Goal: Task Accomplishment & Management: Complete application form

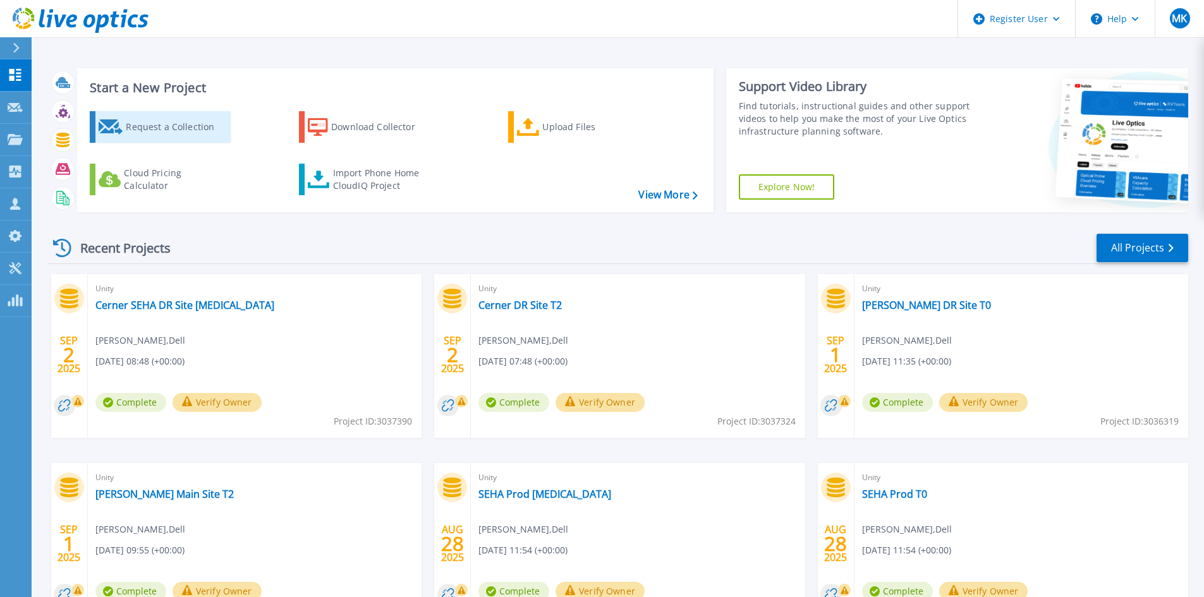
click at [181, 125] on div "Request a Collection" at bounding box center [176, 126] width 101 height 25
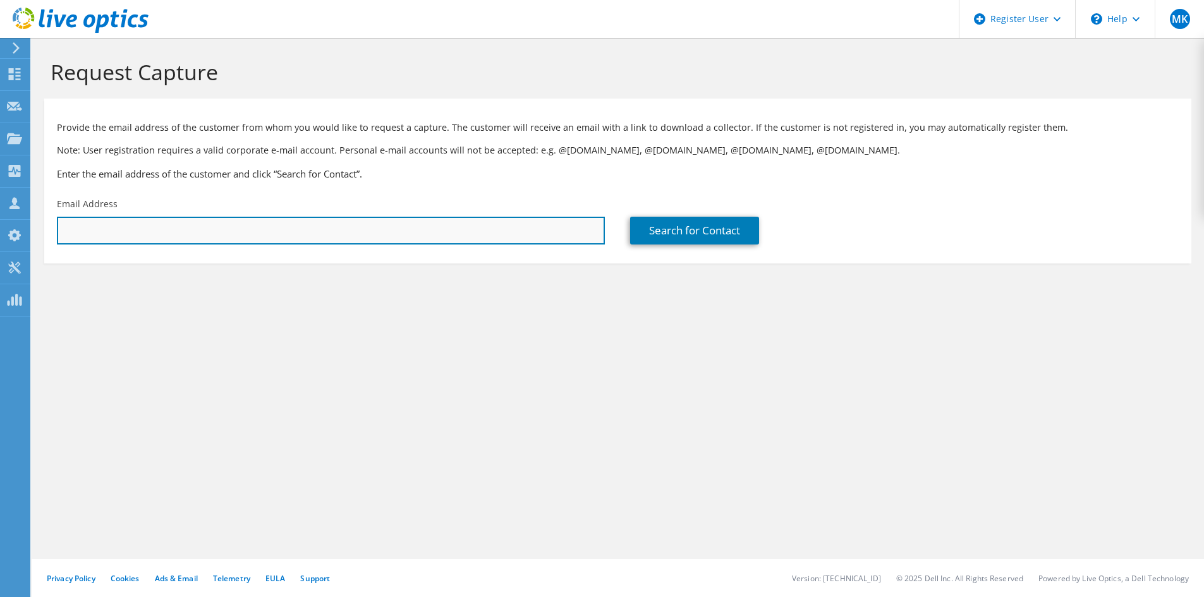
click at [313, 231] on input "text" at bounding box center [331, 231] width 548 height 28
click at [126, 233] on input "jij" at bounding box center [331, 231] width 548 height 28
type input "[PERSON_NAME]"
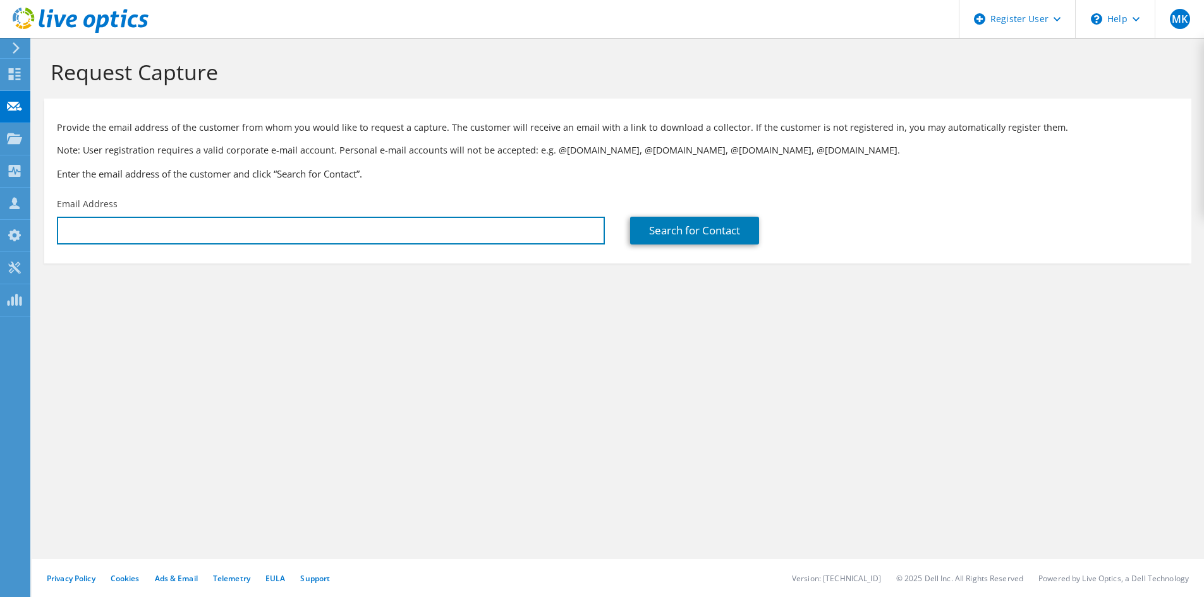
type input "\"
click at [276, 228] on input "text" at bounding box center [331, 231] width 548 height 28
click at [132, 233] on input "text" at bounding box center [331, 231] width 548 height 28
click at [174, 232] on input "text" at bounding box center [331, 231] width 548 height 28
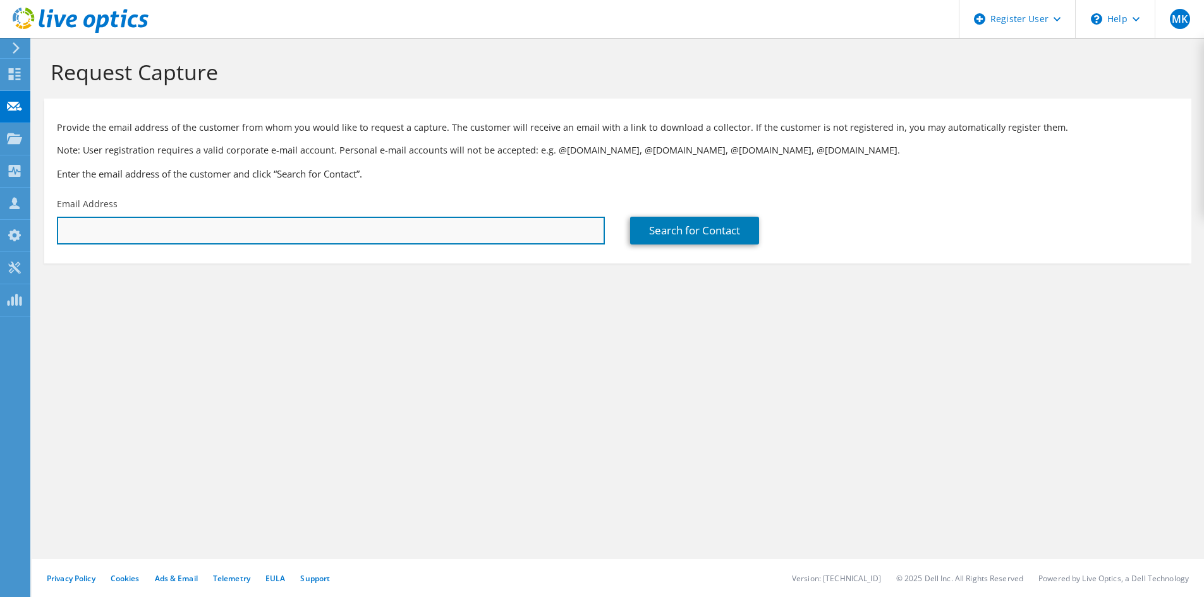
paste input "[EMAIL_ADDRESS][DOMAIN_NAME]"
type input "[EMAIL_ADDRESS][DOMAIN_NAME]"
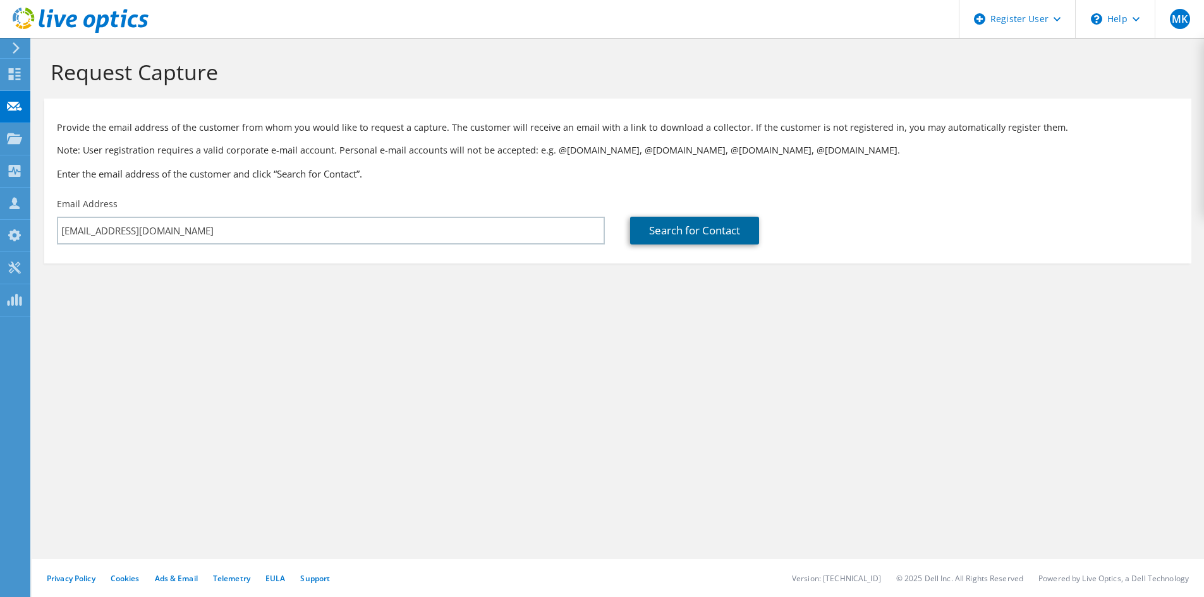
click at [682, 231] on link "Search for Contact" at bounding box center [694, 231] width 129 height 28
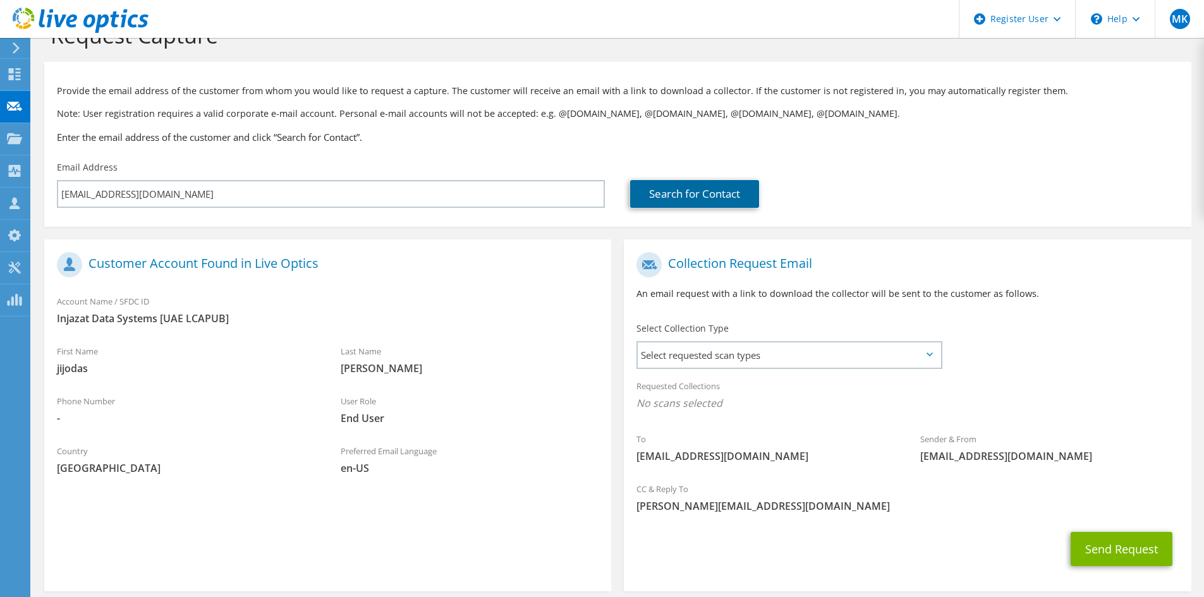
scroll to position [63, 0]
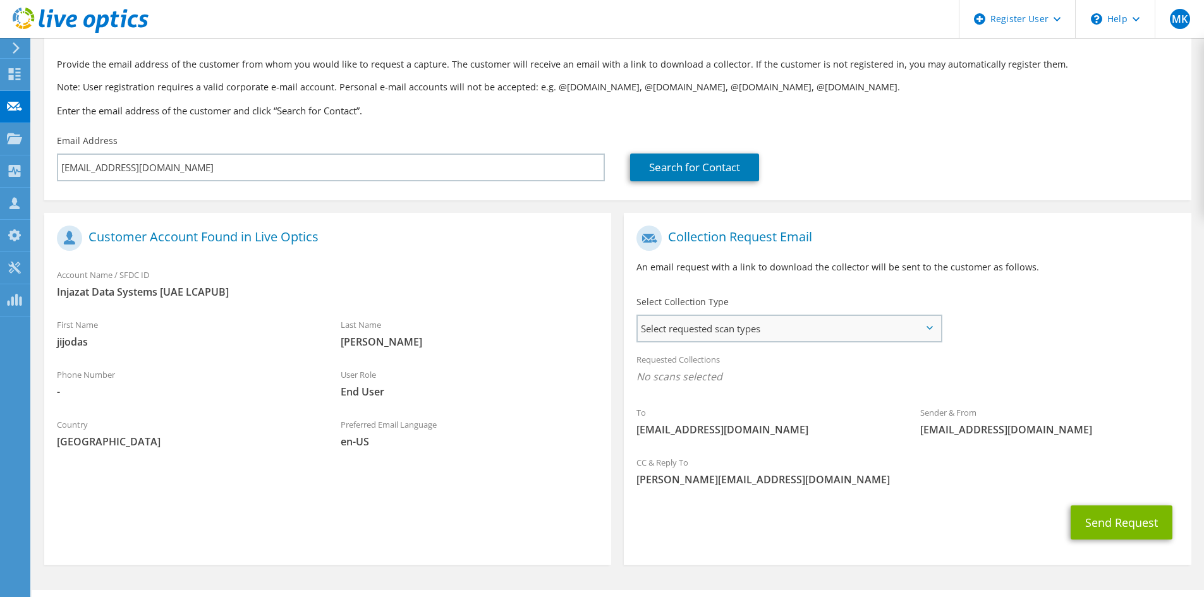
click at [735, 342] on div "Select requested scan types Server Virtualization Optical Prime AWS Nutanix SC" at bounding box center [790, 329] width 306 height 28
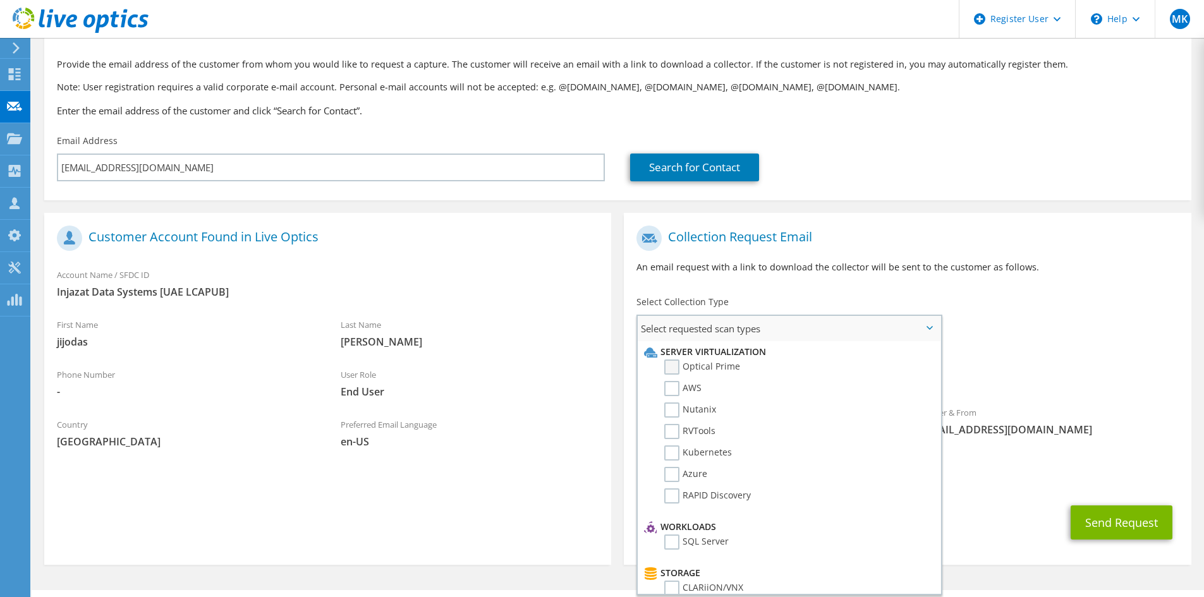
click at [706, 369] on label "Optical Prime" at bounding box center [703, 367] width 76 height 15
click at [0, 0] on input "Optical Prime" at bounding box center [0, 0] width 0 height 0
click at [1033, 300] on div "To [EMAIL_ADDRESS][DOMAIN_NAME] Sender & From [EMAIL_ADDRESS][DOMAIN_NAME]" at bounding box center [907, 336] width 567 height 234
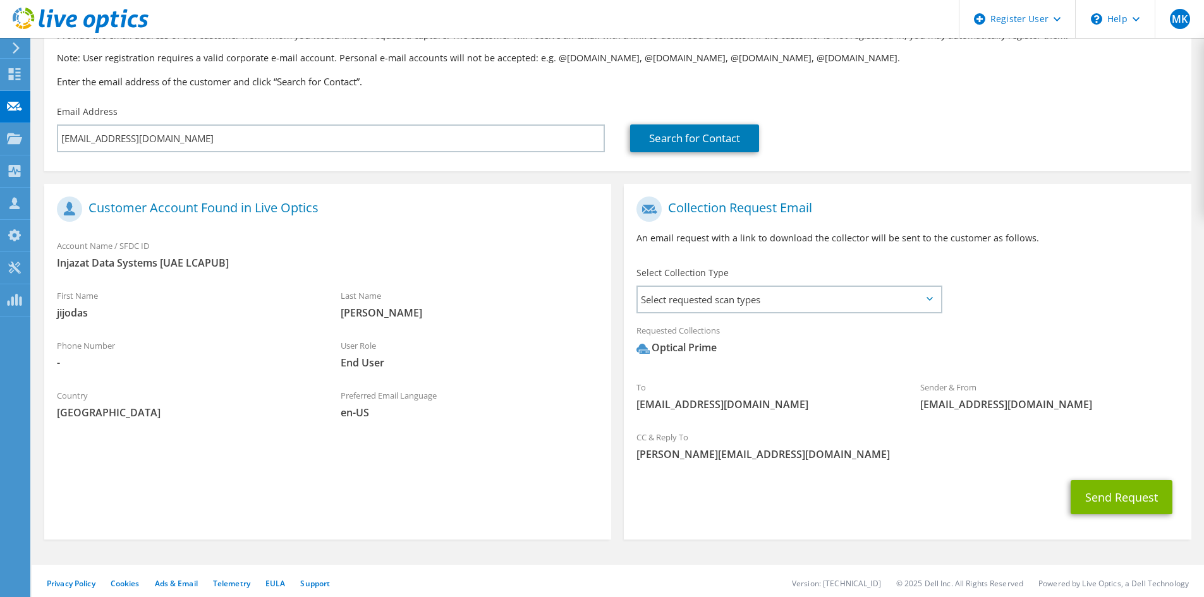
scroll to position [98, 0]
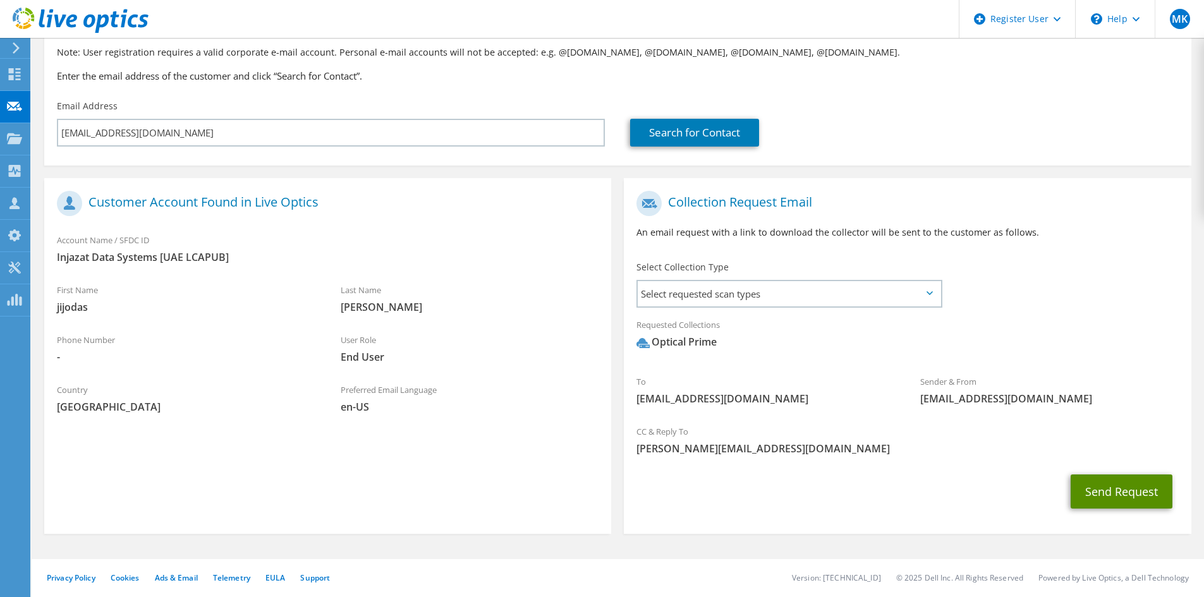
click at [1111, 498] on button "Send Request" at bounding box center [1122, 492] width 102 height 34
